Goal: Check status: Check status

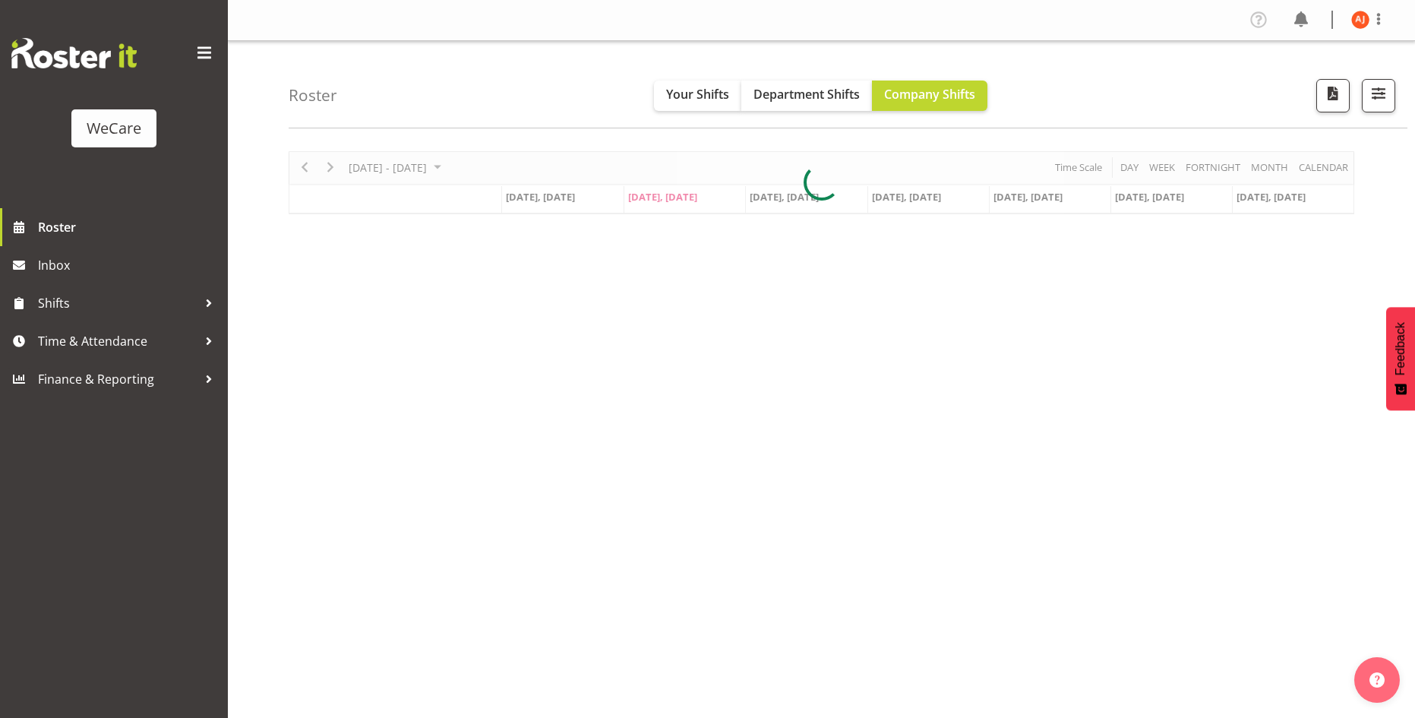
click at [331, 169] on div at bounding box center [822, 182] width 1066 height 63
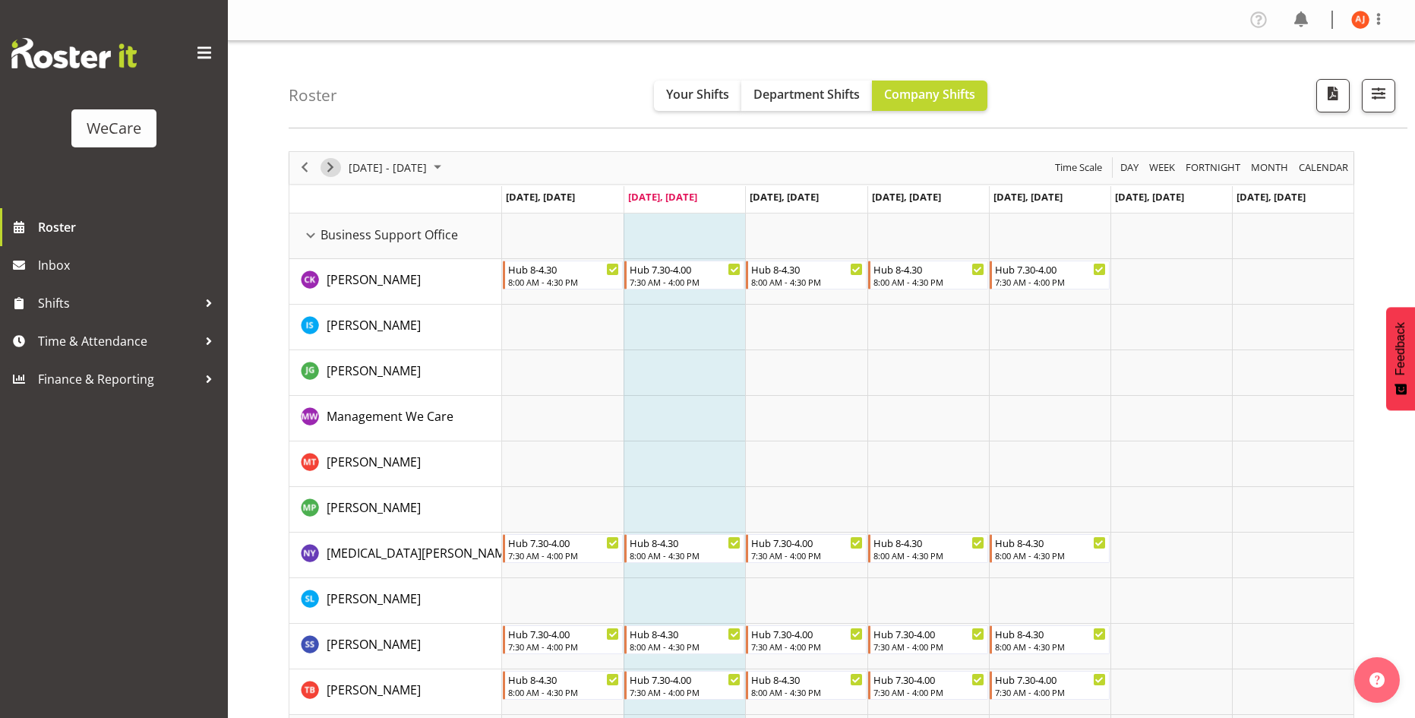
click at [330, 176] on span "Next" at bounding box center [330, 167] width 18 height 19
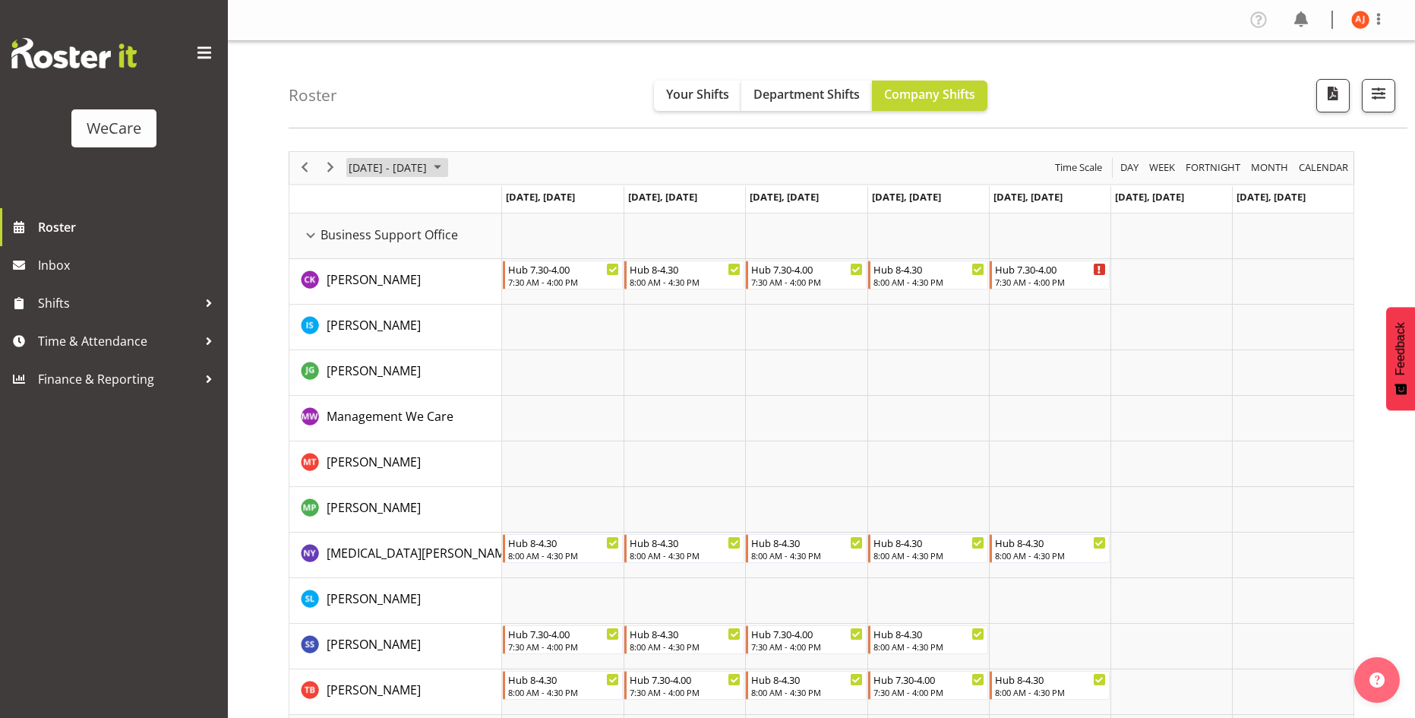
click at [447, 163] on span "October 2025" at bounding box center [437, 167] width 18 height 19
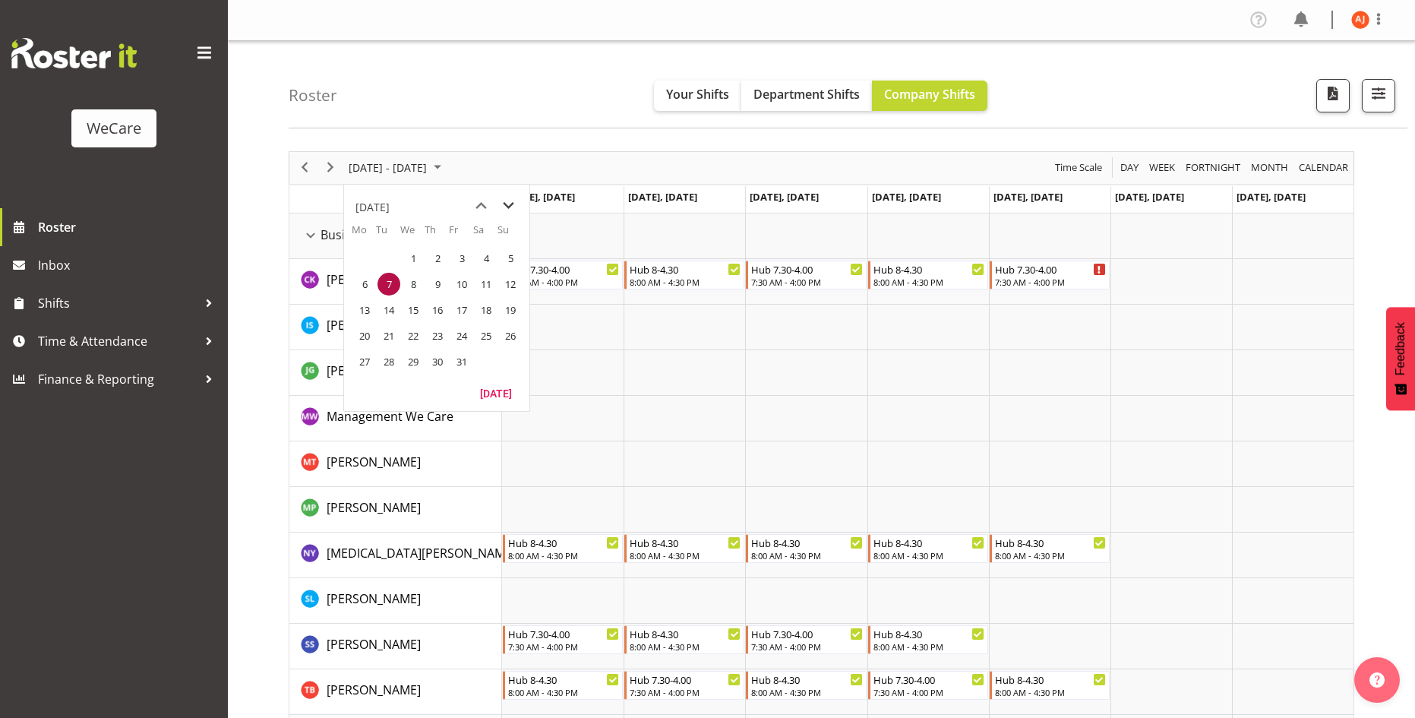
click at [505, 210] on span "next month" at bounding box center [508, 205] width 27 height 27
click at [365, 286] on span "3" at bounding box center [364, 284] width 23 height 23
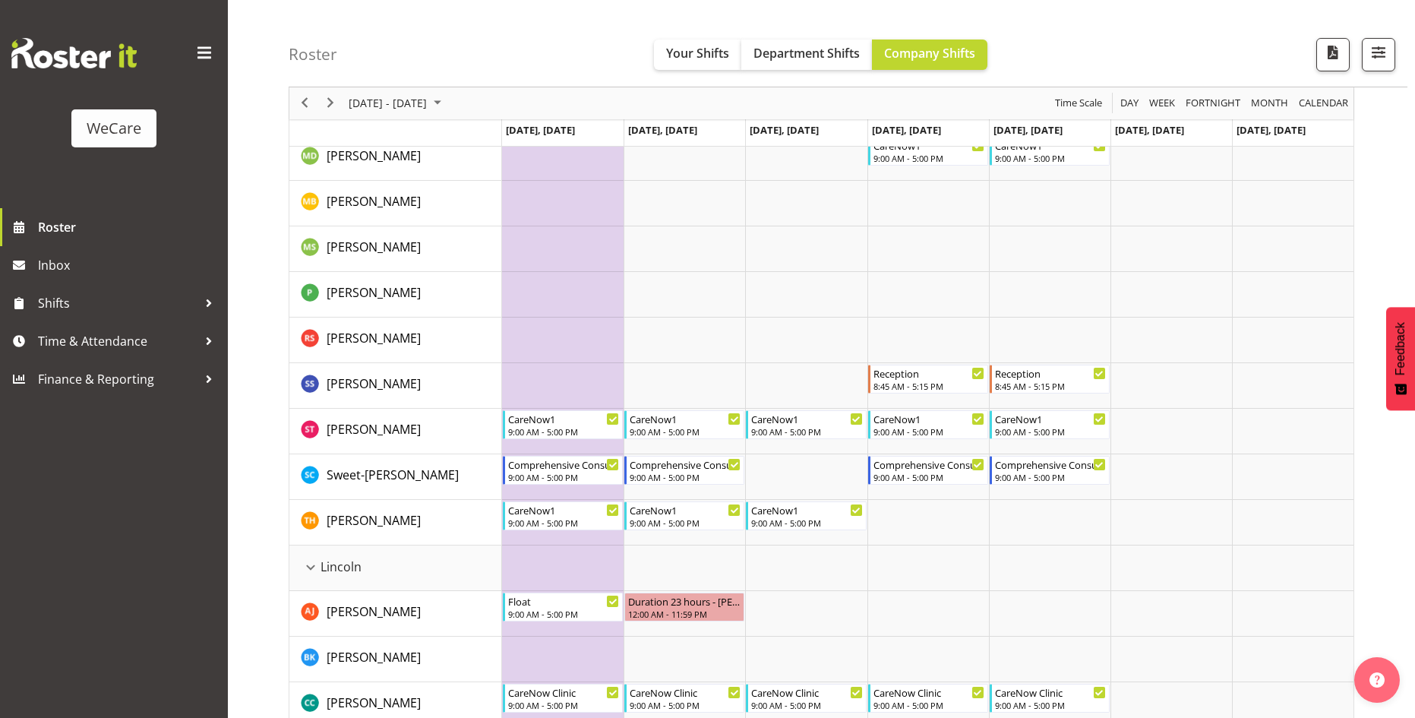
scroll to position [1747, 0]
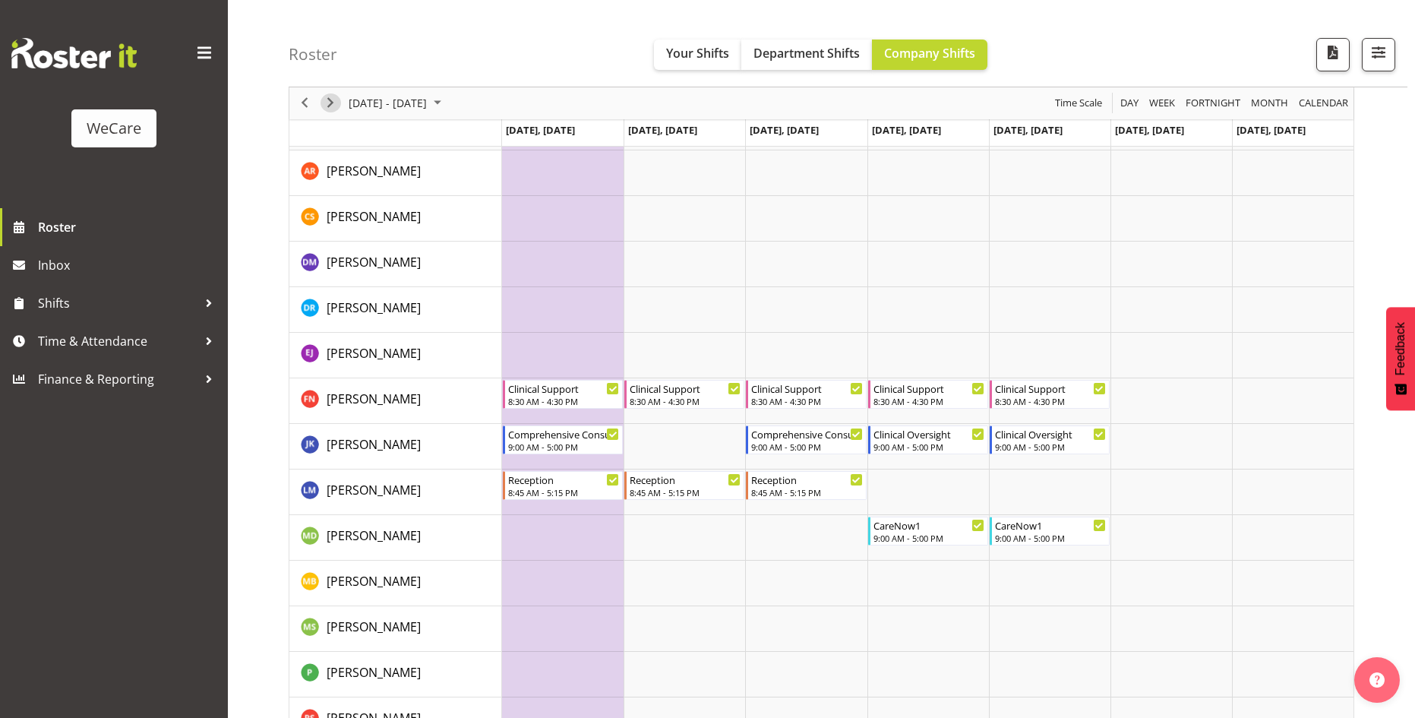
click at [332, 112] on span "Next" at bounding box center [330, 103] width 18 height 19
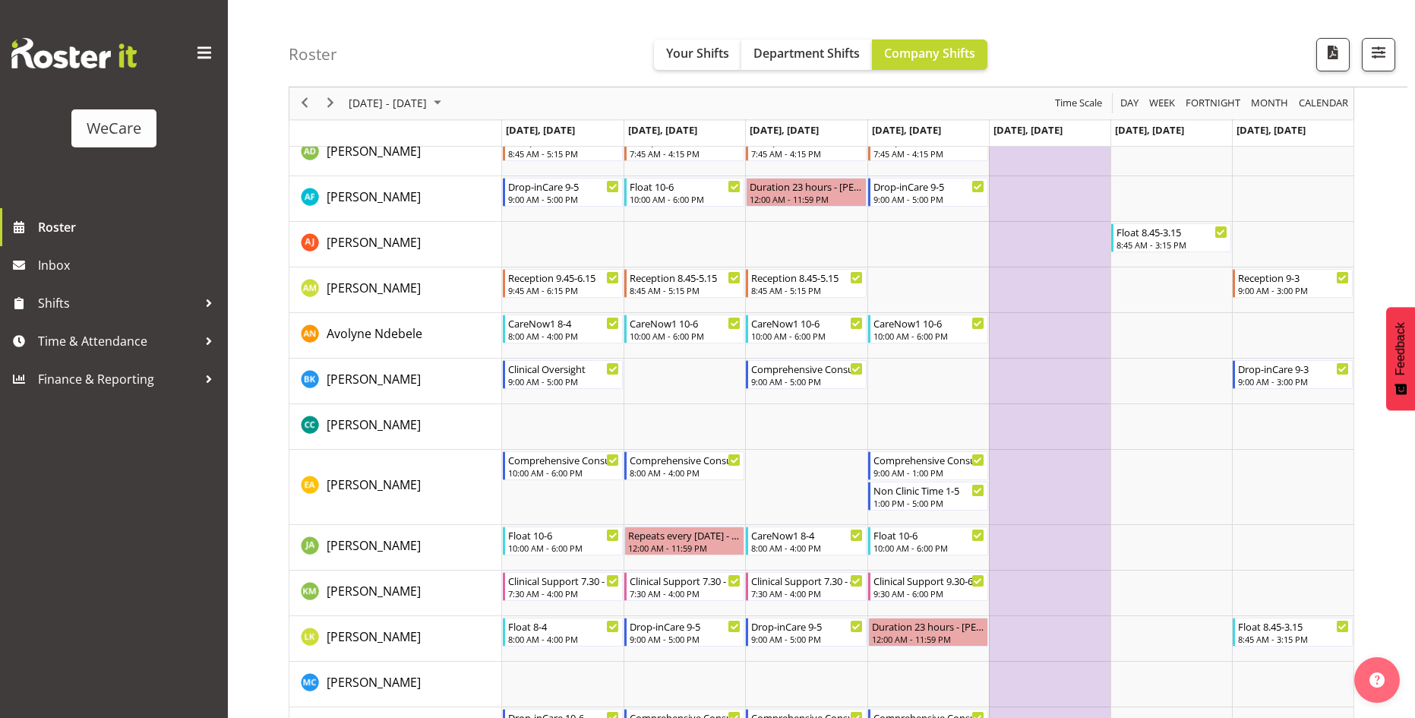
scroll to position [608, 0]
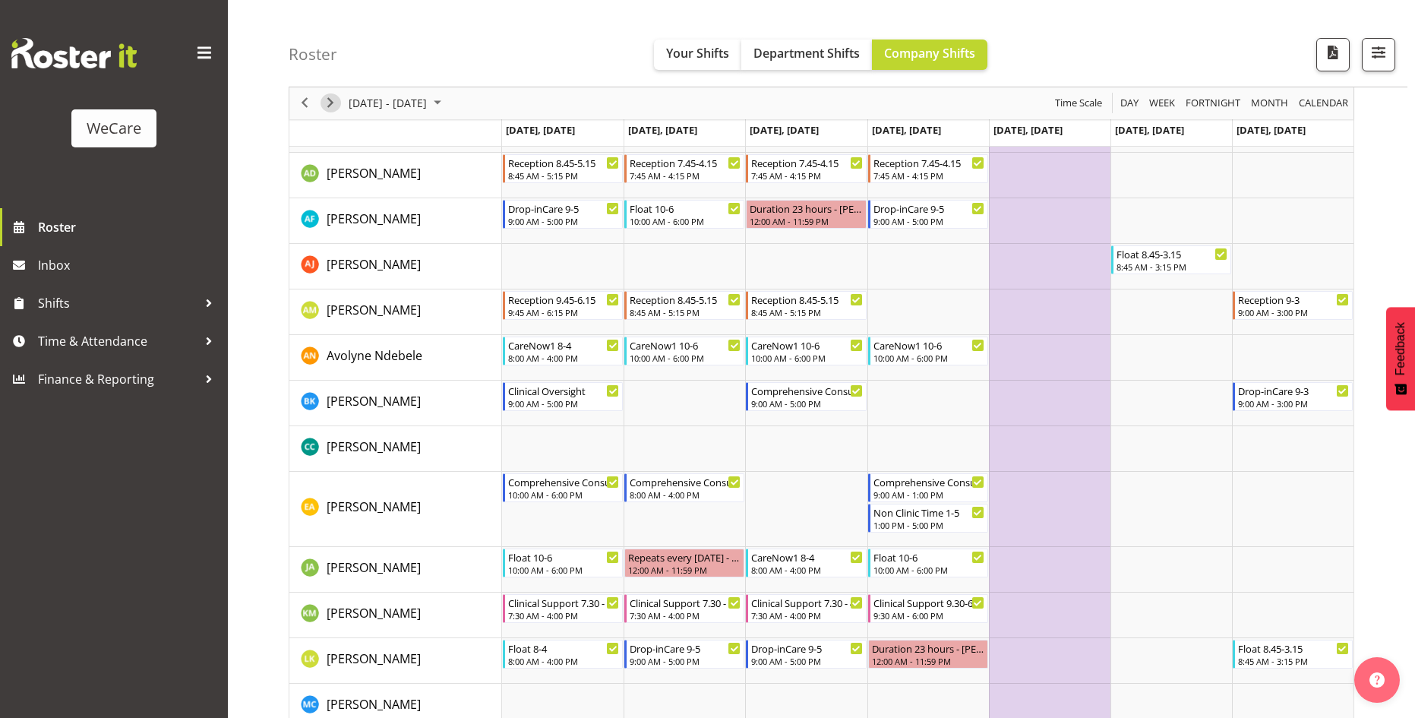
click at [337, 111] on span "Next" at bounding box center [330, 103] width 18 height 19
